Goal: Communication & Community: Answer question/provide support

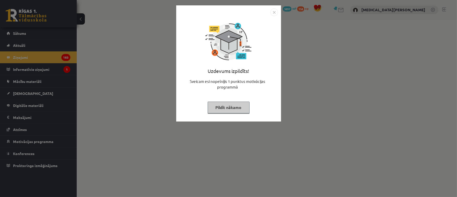
click at [236, 108] on button "Pildīt nākamo" at bounding box center [229, 108] width 42 height 12
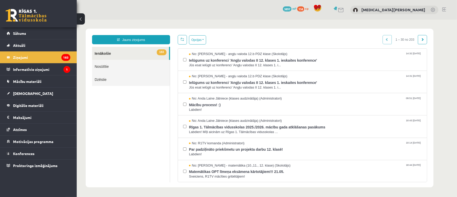
click at [116, 68] on link "Nosūtītie" at bounding box center [131, 66] width 78 height 13
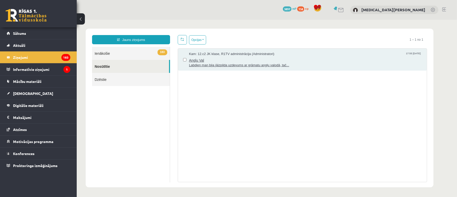
click at [242, 59] on span "Anglu Val" at bounding box center [305, 59] width 233 height 6
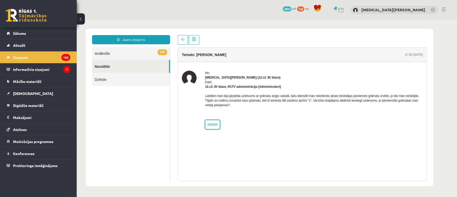
click at [216, 124] on link "Atbildēt" at bounding box center [212, 124] width 15 height 9
type input "**********"
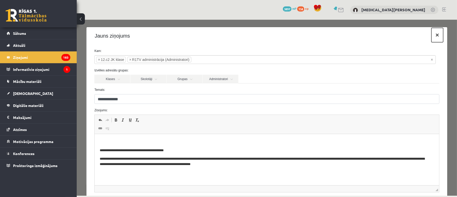
click at [431, 36] on button "×" at bounding box center [437, 35] width 12 height 14
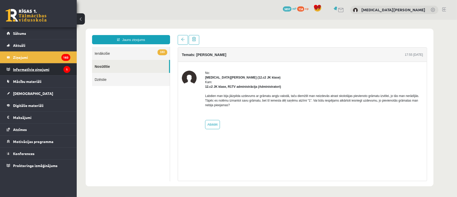
click at [34, 69] on legend "Informatīvie ziņojumi 1" at bounding box center [41, 69] width 57 height 12
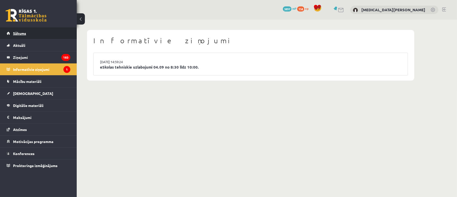
click at [31, 33] on link "Sākums" at bounding box center [39, 33] width 64 height 12
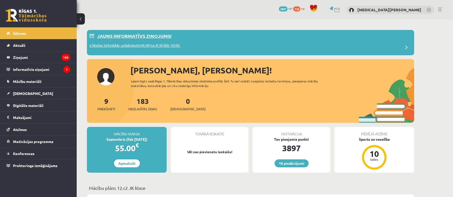
click at [162, 44] on p "eSkolas tehniskie uzlabojumi 04.09 no 8:30 līdz 10:00." at bounding box center [134, 45] width 91 height 7
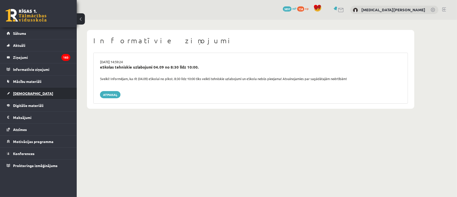
click at [22, 91] on span "[DEMOGRAPHIC_DATA]" at bounding box center [33, 93] width 40 height 5
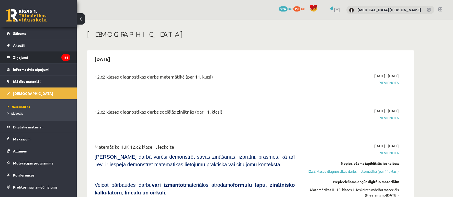
click at [26, 63] on legend "Ziņojumi 183" at bounding box center [41, 57] width 57 height 12
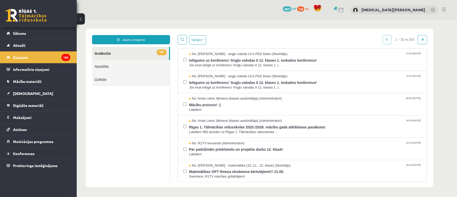
click at [117, 64] on link "Nosūtītie" at bounding box center [131, 66] width 78 height 13
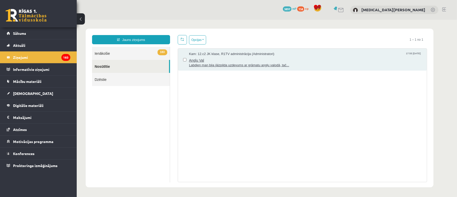
click at [216, 60] on span "Anglu Val" at bounding box center [305, 59] width 233 height 6
